Goal: Information Seeking & Learning: Learn about a topic

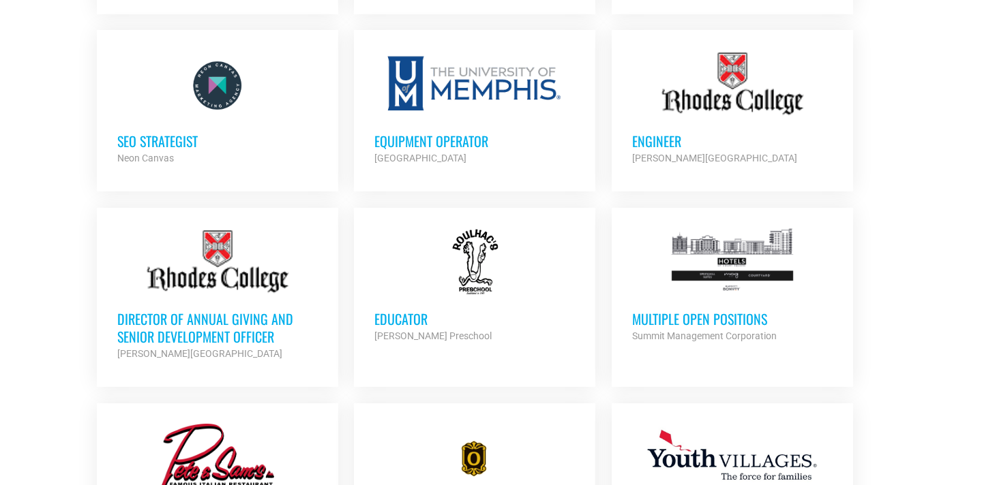
scroll to position [978, 0]
click at [711, 316] on h3 "Multiple Open Positions" at bounding box center [732, 319] width 200 height 18
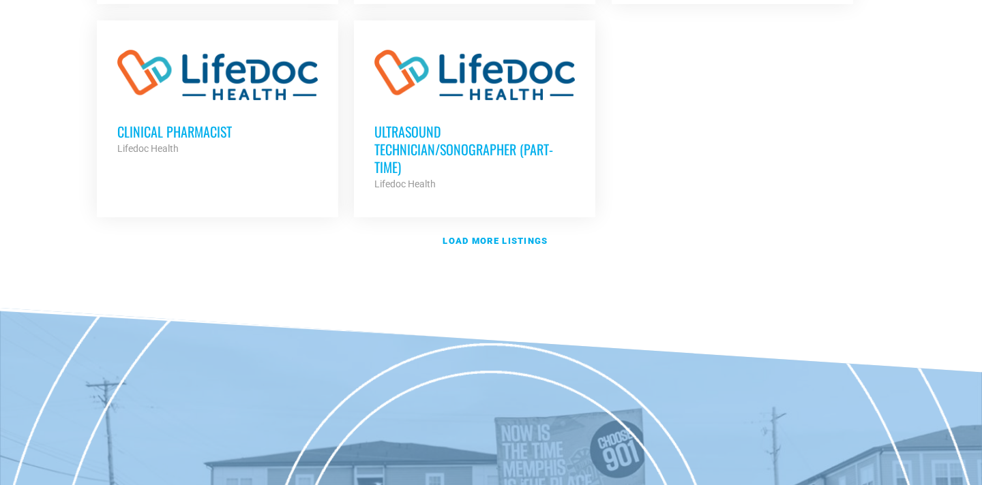
scroll to position [1752, 0]
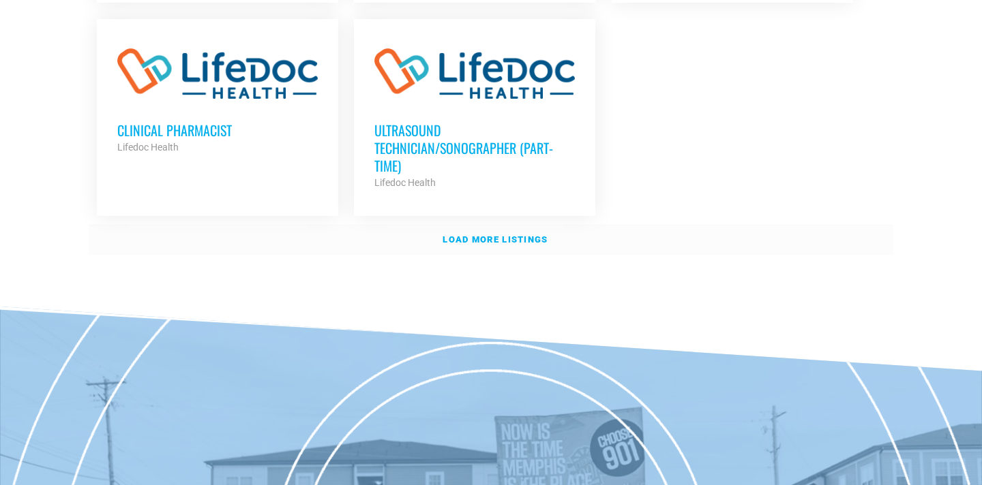
click at [469, 235] on strong "Load more listings" at bounding box center [494, 240] width 105 height 10
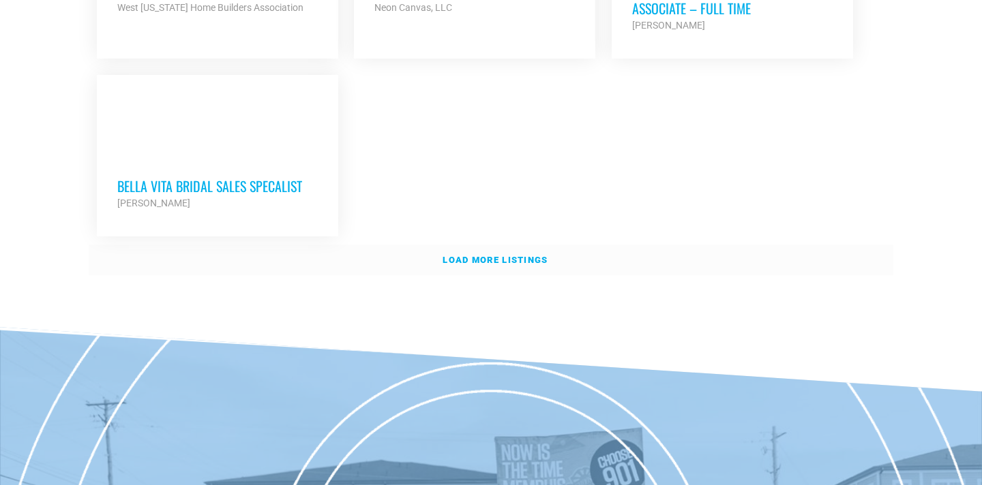
scroll to position [3080, 0]
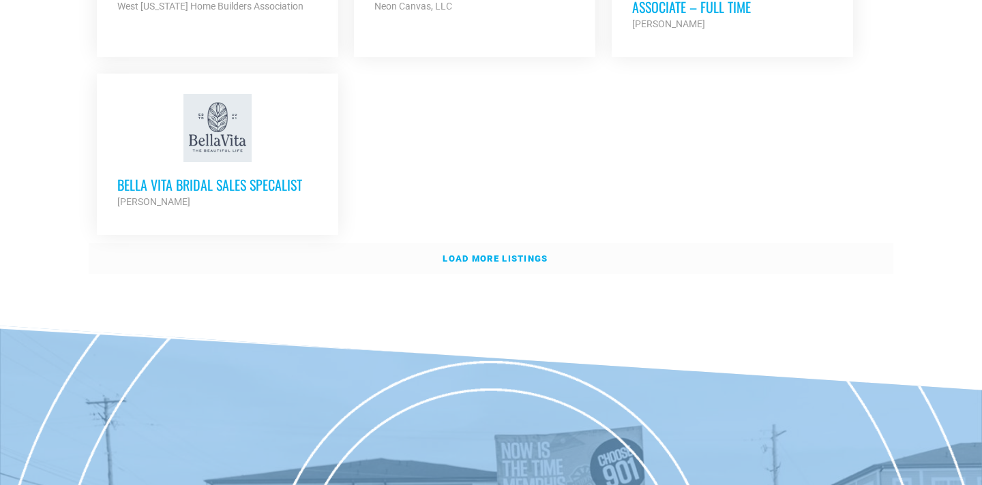
click at [469, 254] on strong "Load more listings" at bounding box center [494, 259] width 105 height 10
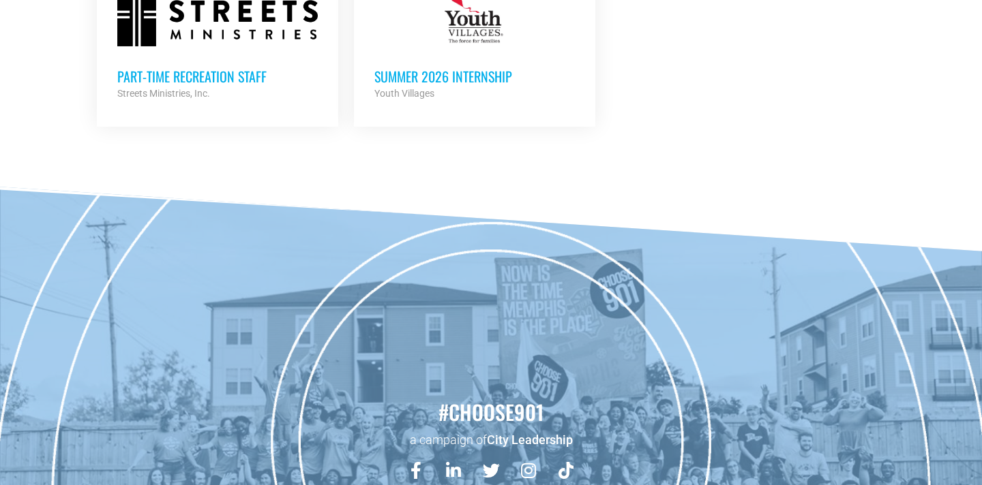
scroll to position [4356, 0]
